Goal: Transaction & Acquisition: Book appointment/travel/reservation

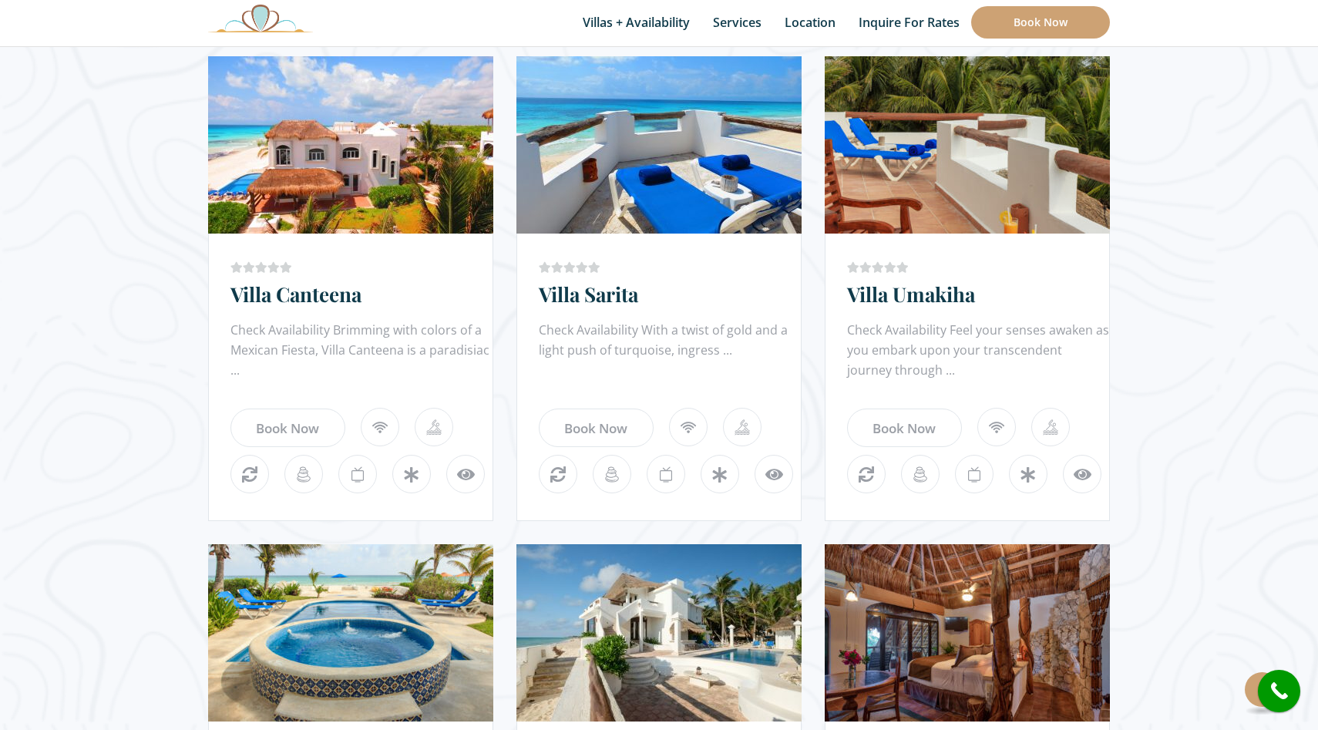
scroll to position [934, 0]
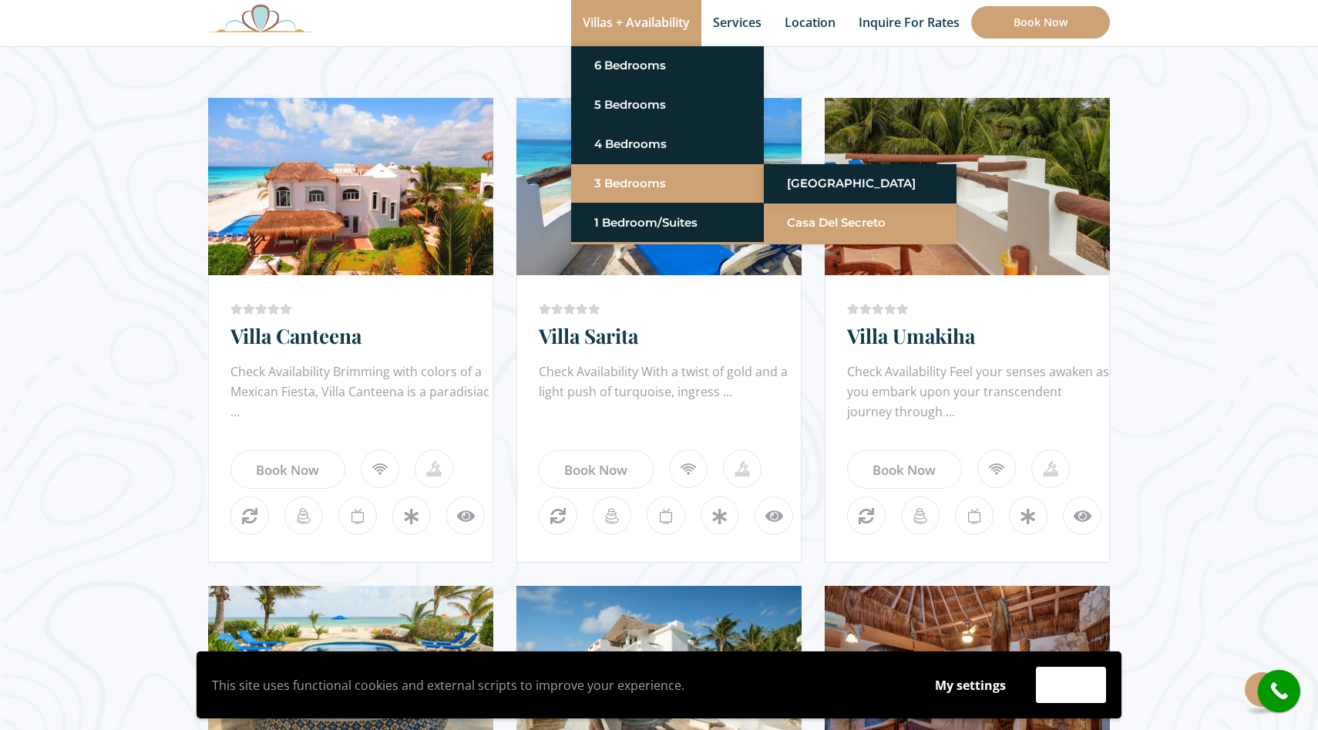
click at [776, 226] on li "Casa del Secreto" at bounding box center [860, 223] width 193 height 39
click at [805, 227] on link "Casa del Secreto" at bounding box center [860, 223] width 146 height 28
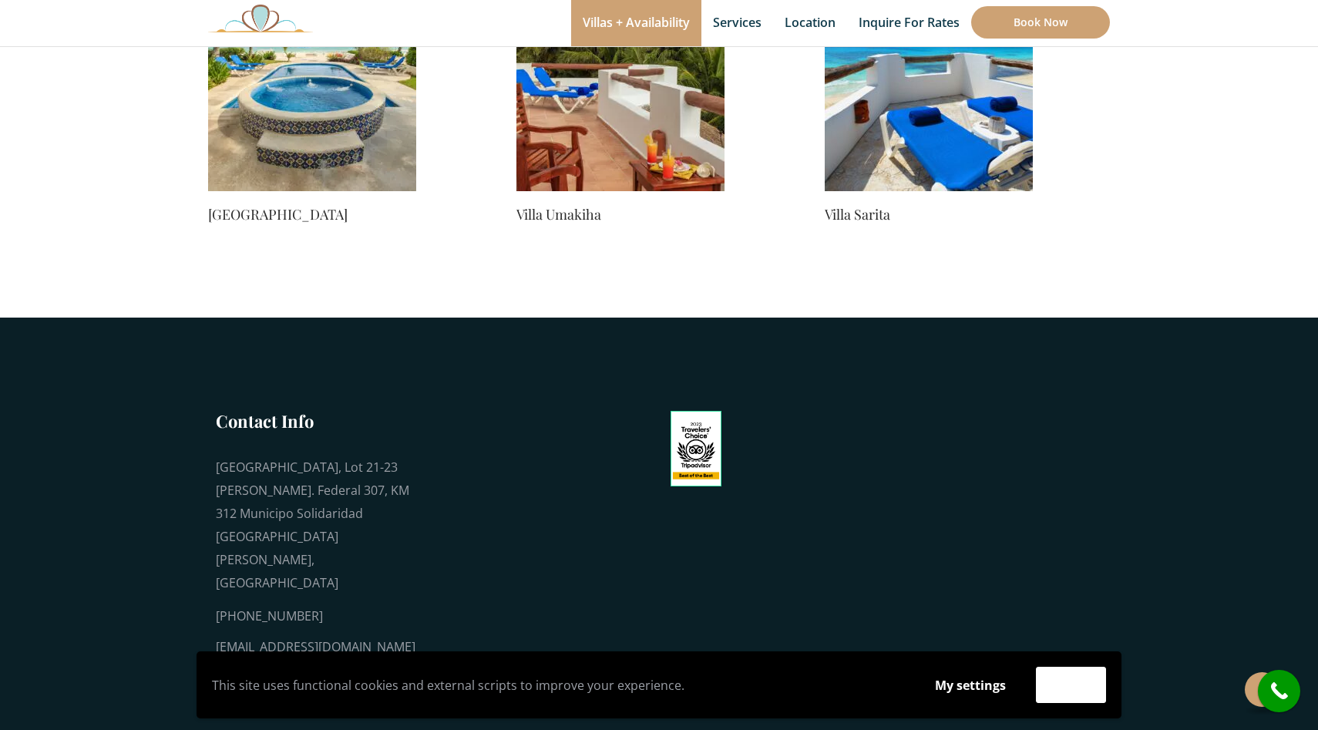
scroll to position [660, 0]
